Goal: Find specific page/section: Find specific page/section

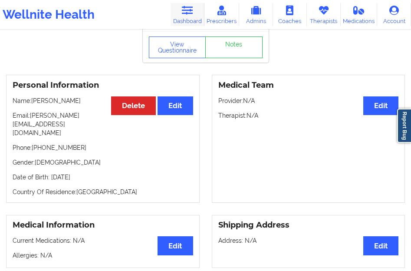
click at [200, 11] on link "Dashboard" at bounding box center [188, 14] width 34 height 23
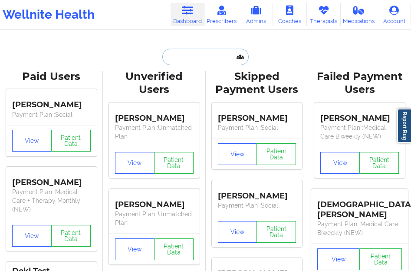
click at [214, 63] on input "text" at bounding box center [205, 57] width 86 height 17
click at [180, 55] on input "text" at bounding box center [205, 57] width 86 height 17
click at [200, 56] on input "text" at bounding box center [205, 57] width 86 height 17
paste input "[PERSON_NAME]"
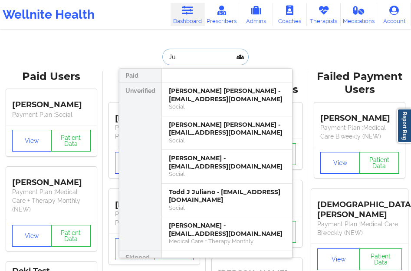
type input "J"
type input "[PERSON_NAME]"
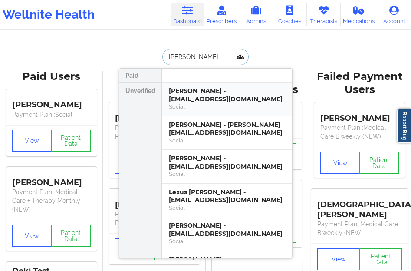
click at [187, 105] on div "Social" at bounding box center [227, 106] width 116 height 7
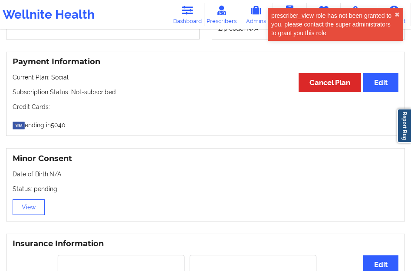
scroll to position [391, 0]
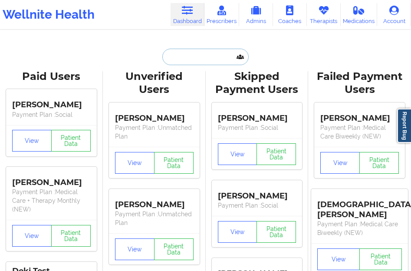
click at [201, 53] on input "text" at bounding box center [205, 57] width 86 height 17
click at [179, 55] on input "text" at bounding box center [205, 57] width 86 height 17
paste input "[PERSON_NAME]"
type input "[PERSON_NAME]"
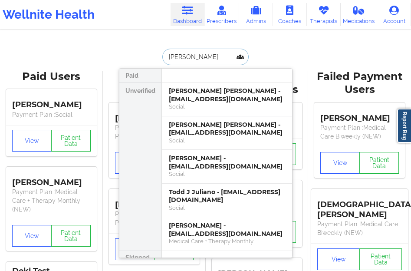
click at [190, 57] on input "[PERSON_NAME]" at bounding box center [205, 57] width 86 height 17
drag, startPoint x: 186, startPoint y: 55, endPoint x: 156, endPoint y: 56, distance: 29.5
click at [156, 56] on div "[PERSON_NAME] Unverified [PERSON_NAME] [PERSON_NAME] - [EMAIL_ADDRESS][DOMAIN_N…" at bounding box center [206, 57] width 174 height 17
type input "MEDRA"
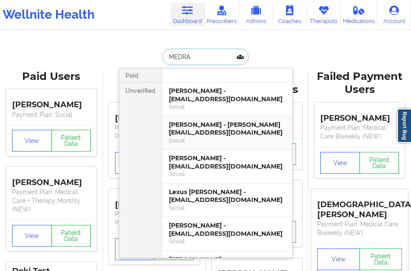
click at [195, 129] on div "[PERSON_NAME] - [PERSON_NAME][EMAIL_ADDRESS][DOMAIN_NAME]" at bounding box center [227, 129] width 116 height 16
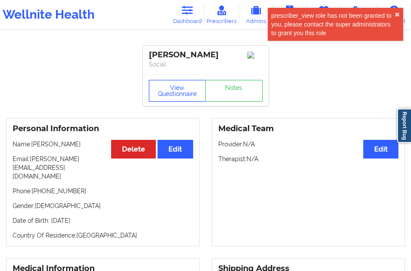
click at [177, 96] on button "View Questionnaire" at bounding box center [177, 91] width 57 height 22
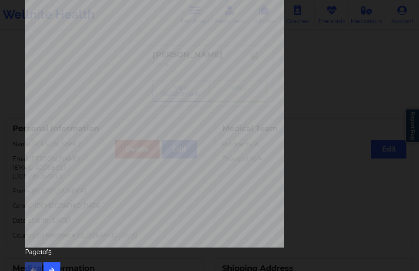
scroll to position [143, 0]
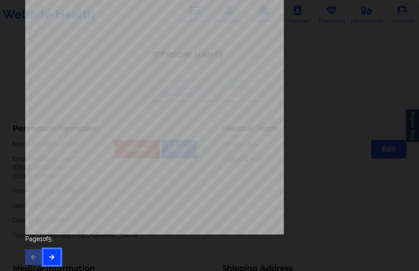
click at [52, 253] on button "button" at bounding box center [51, 257] width 17 height 16
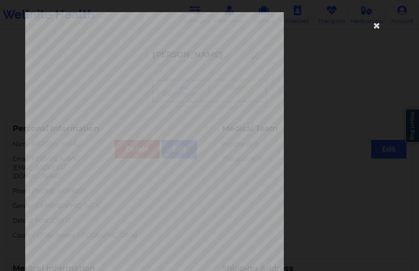
scroll to position [130, 0]
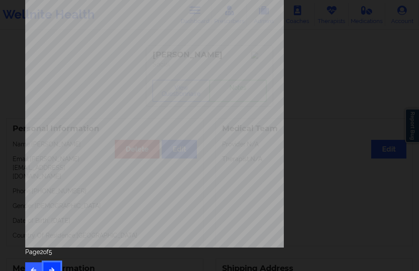
click at [52, 264] on button "button" at bounding box center [51, 270] width 17 height 16
click at [54, 268] on icon "button" at bounding box center [51, 269] width 7 height 5
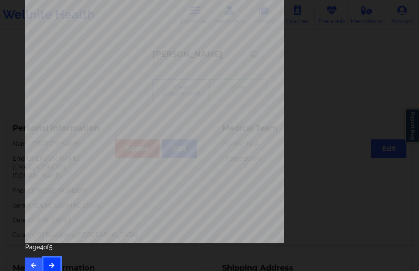
scroll to position [143, 0]
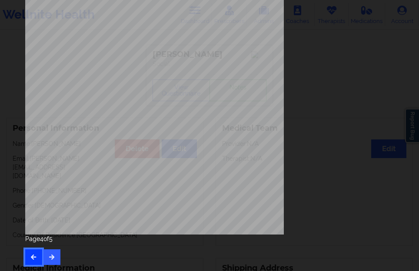
click at [32, 258] on icon "button" at bounding box center [33, 256] width 7 height 5
click at [49, 258] on icon "button" at bounding box center [51, 256] width 7 height 5
click at [30, 262] on button "button" at bounding box center [33, 257] width 17 height 16
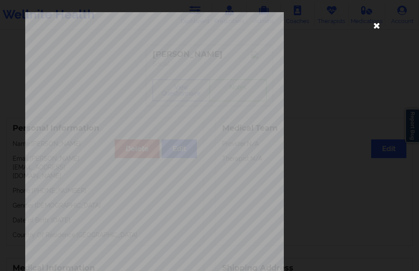
click at [373, 26] on icon at bounding box center [376, 25] width 14 height 14
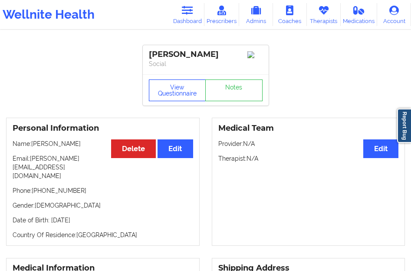
click at [168, 101] on button "View Questionnaire" at bounding box center [177, 90] width 57 height 22
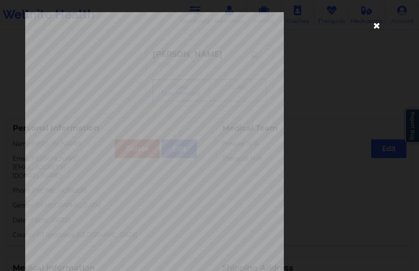
click at [376, 26] on icon at bounding box center [376, 25] width 14 height 14
